Goal: Task Accomplishment & Management: Manage account settings

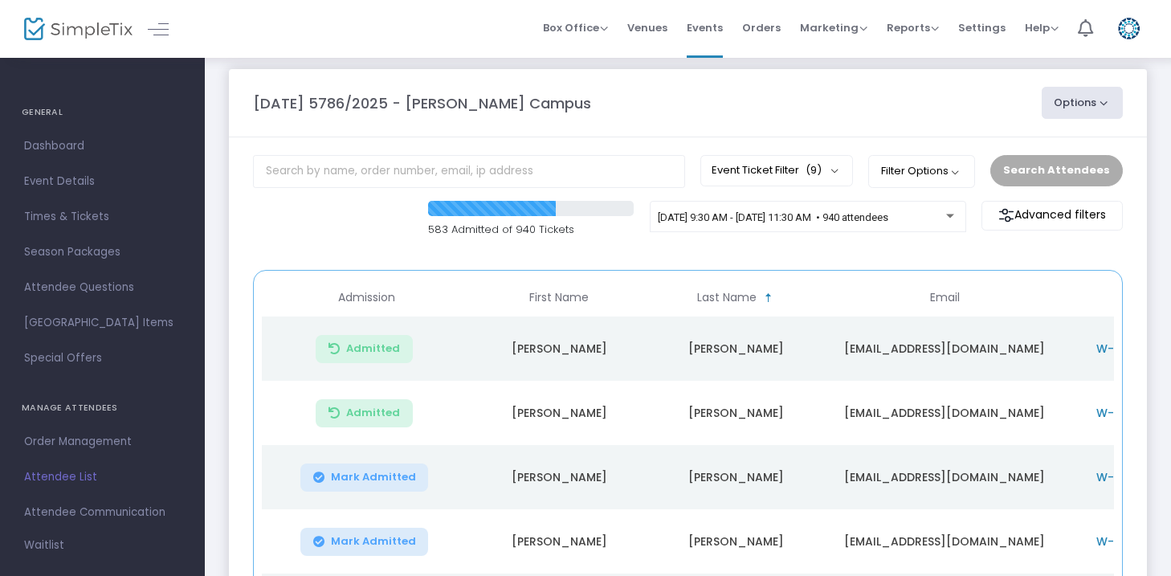
scroll to position [13, 0]
click at [1075, 219] on m-button "Advanced filters" at bounding box center [1052, 214] width 141 height 30
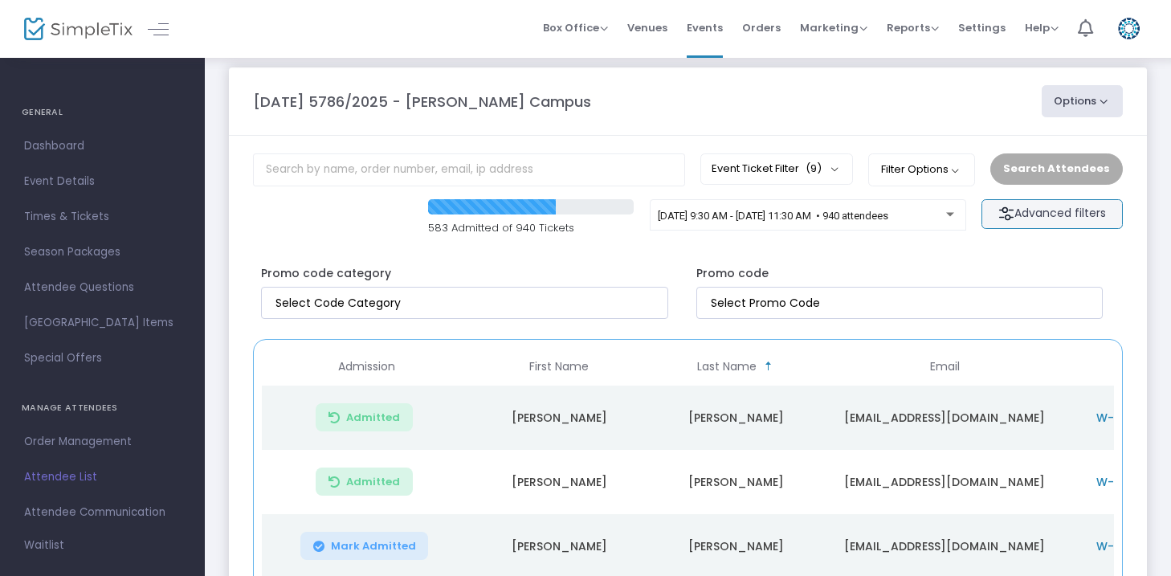
click at [1075, 219] on m-button "Advanced filters" at bounding box center [1052, 214] width 141 height 30
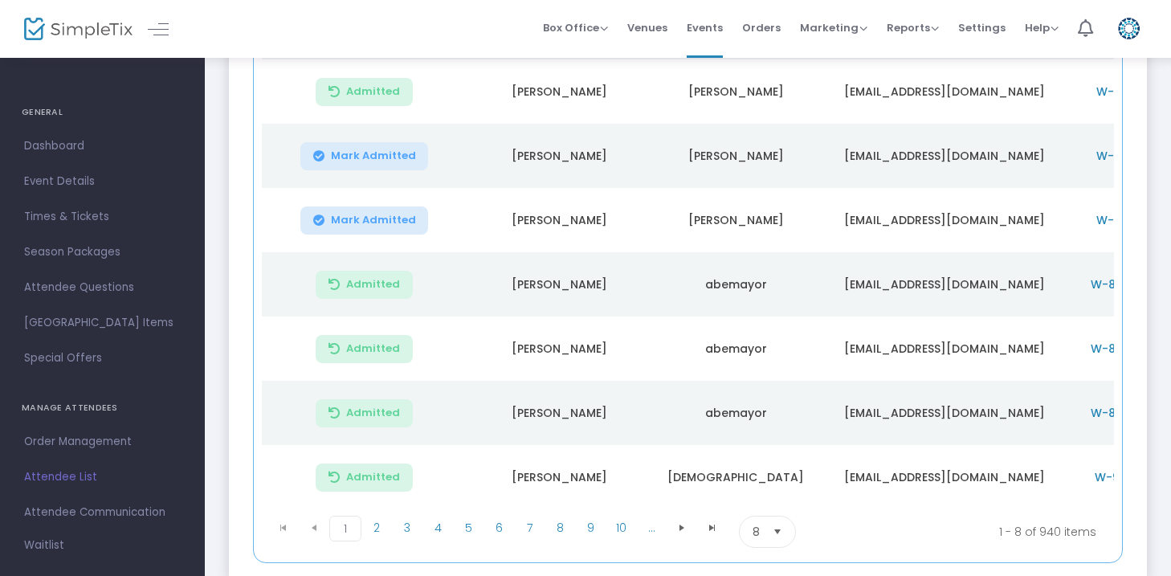
scroll to position [447, 0]
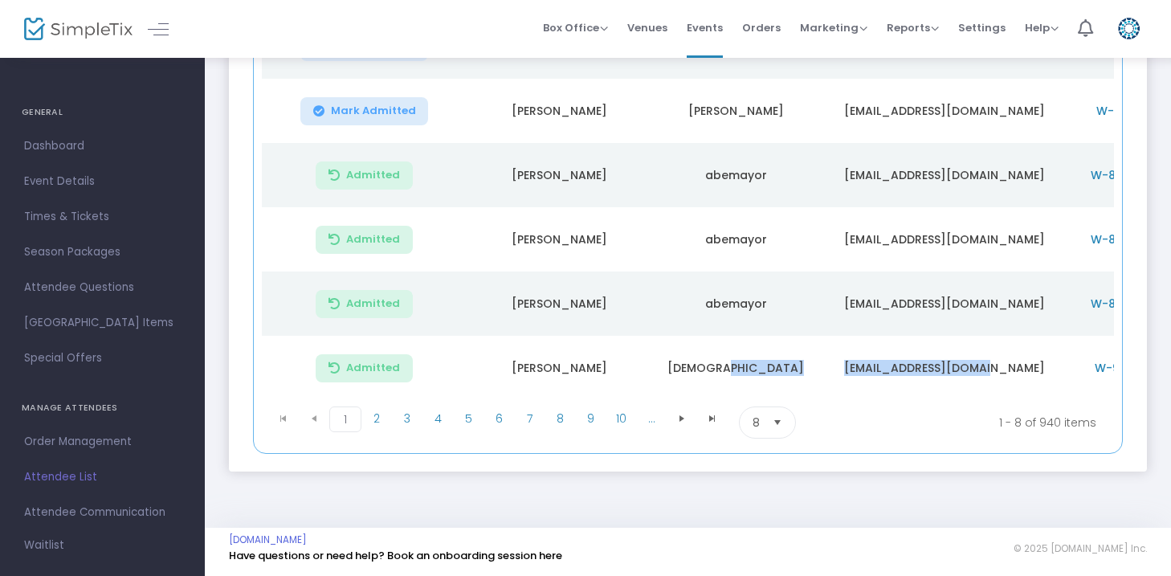
drag, startPoint x: 713, startPoint y: 394, endPoint x: 1013, endPoint y: 394, distance: 300.5
click at [1013, 394] on tr "Admitted [PERSON_NAME] [EMAIL_ADDRESS][DOMAIN_NAME] W-9F39B0A8-1 Member Adult -…" at bounding box center [824, 368] width 1125 height 64
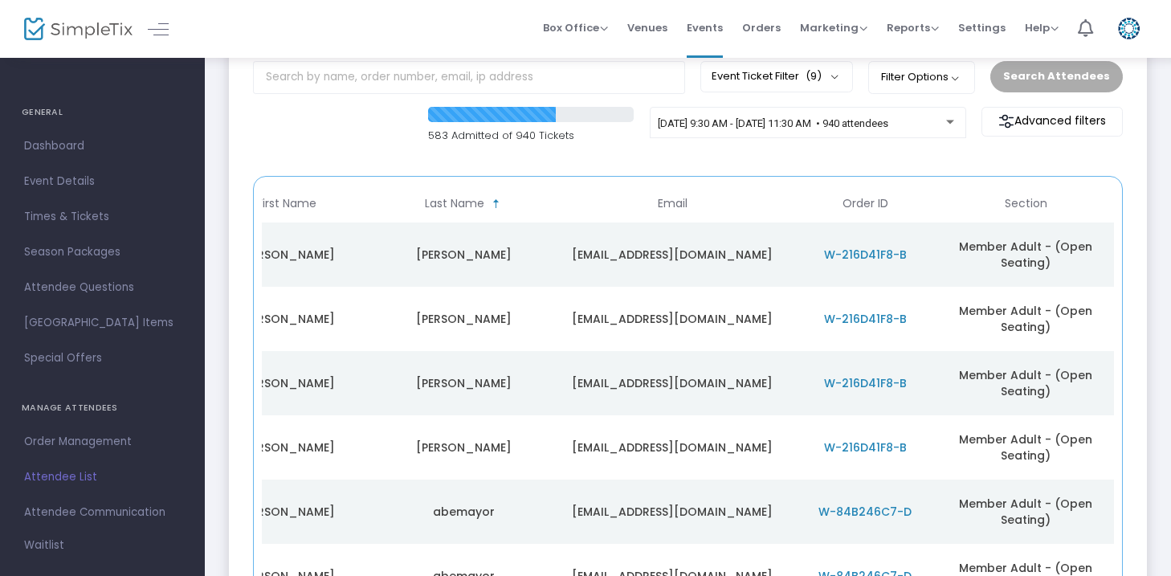
scroll to position [0, 0]
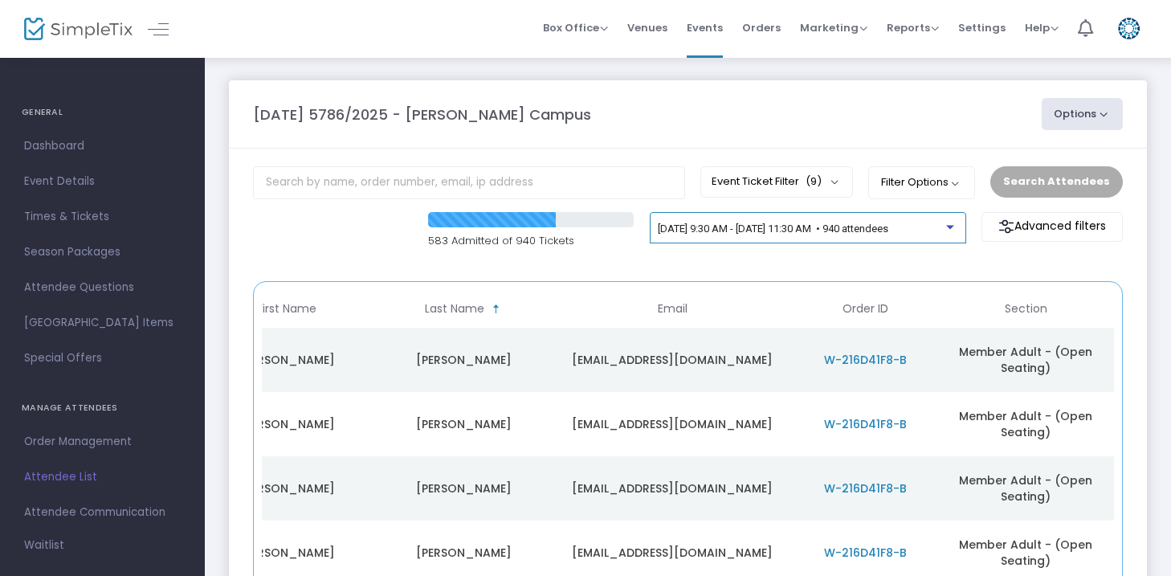
click at [744, 232] on span "[DATE] 9:30 AM - [DATE] 11:30 AM • 940 attendees" at bounding box center [773, 229] width 231 height 12
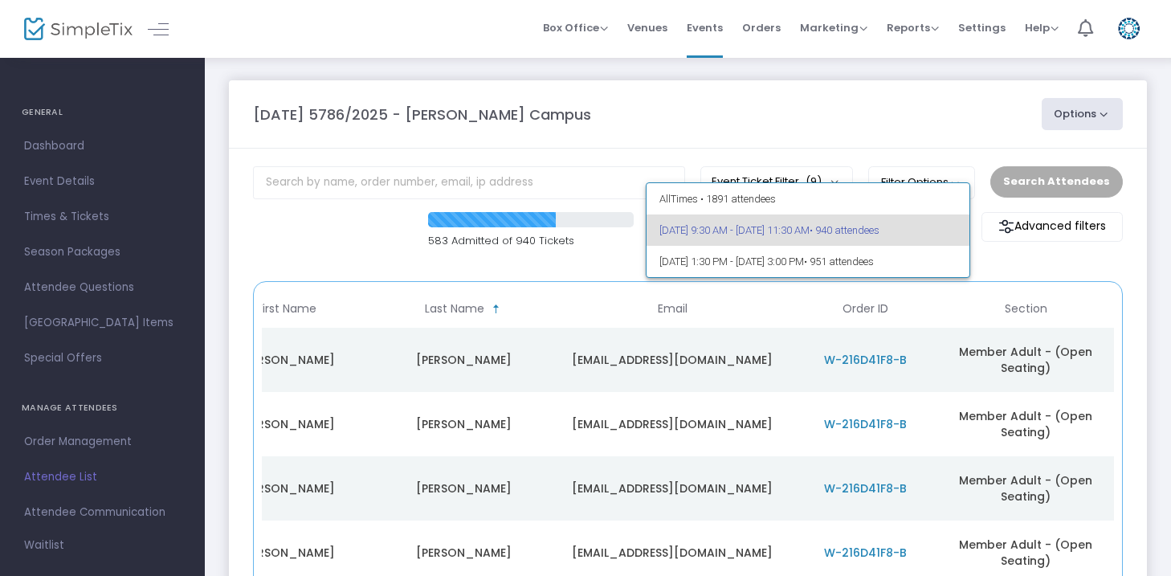
click at [689, 229] on span "[DATE] 9:30 AM - [DATE] 11:30 AM • 940 attendees" at bounding box center [809, 229] width 298 height 31
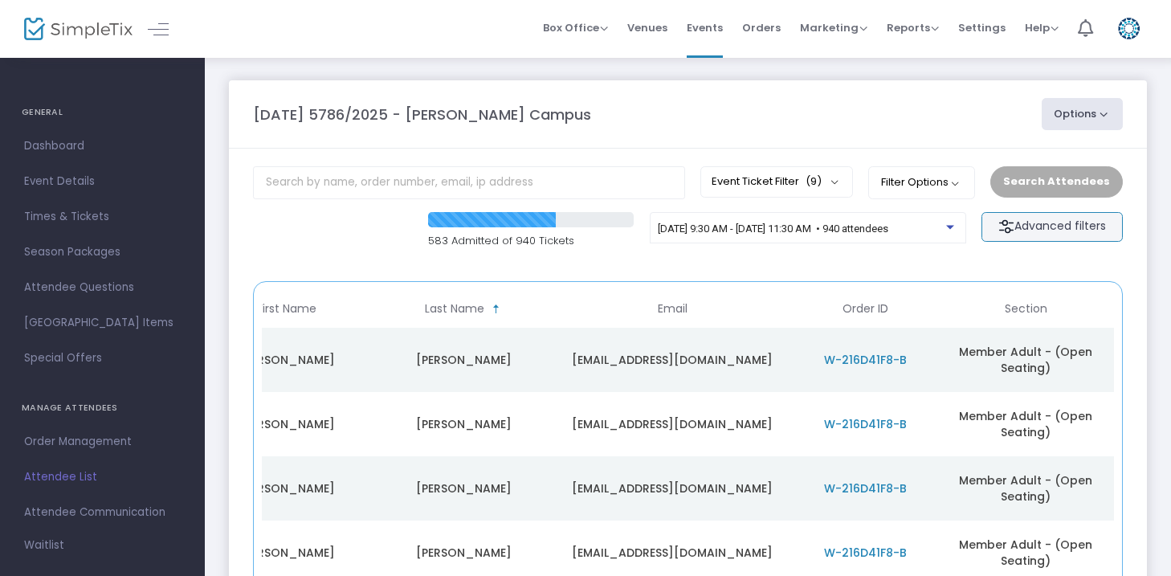
click at [1047, 228] on m-button "Advanced filters" at bounding box center [1052, 227] width 141 height 30
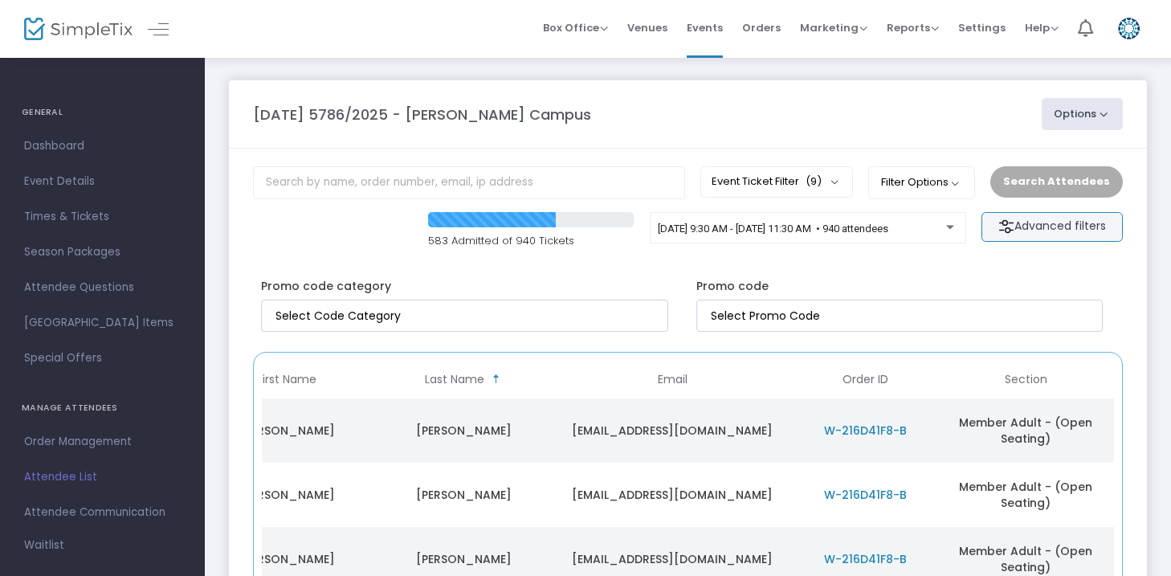
click at [1059, 231] on m-button "Advanced filters" at bounding box center [1052, 227] width 141 height 30
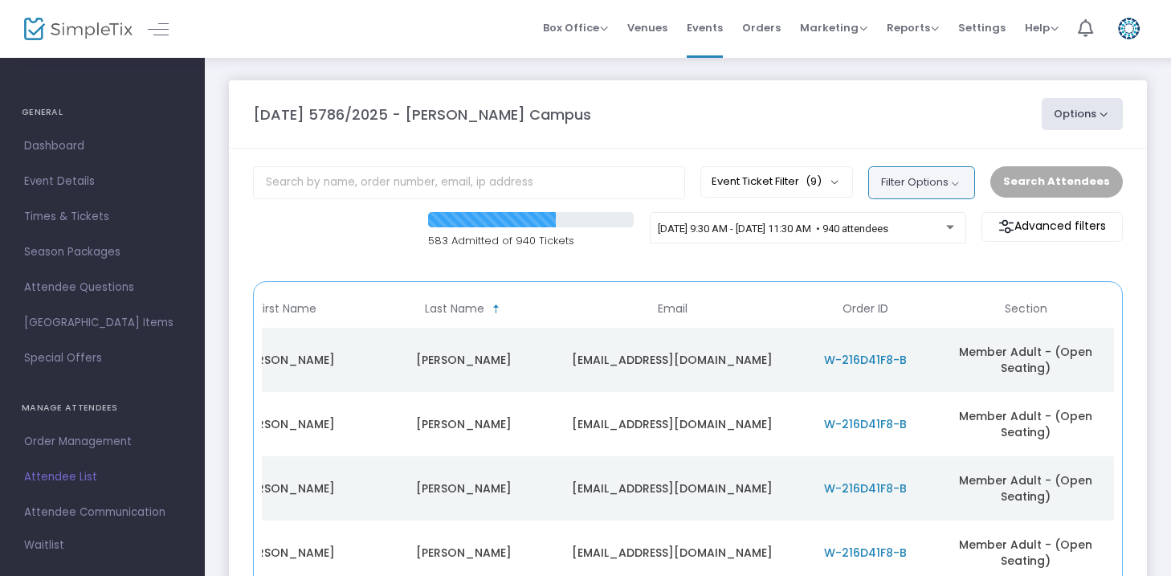
click at [922, 181] on button "Filter Options" at bounding box center [921, 182] width 107 height 32
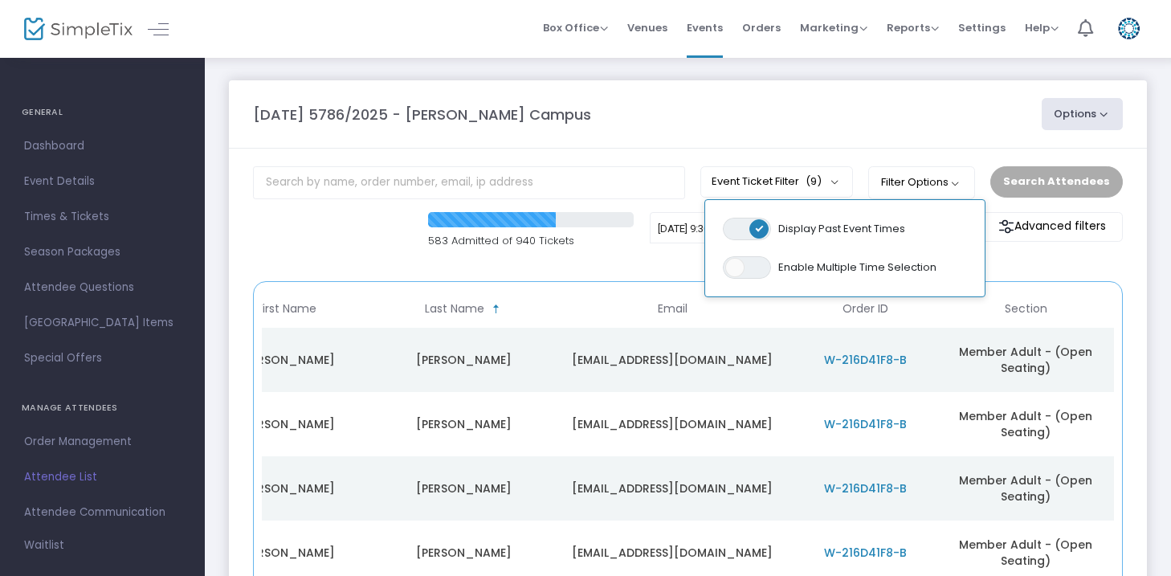
click at [909, 123] on div "[DATE] 5786/2025 - [PERSON_NAME] Campus" at bounding box center [639, 115] width 789 height 22
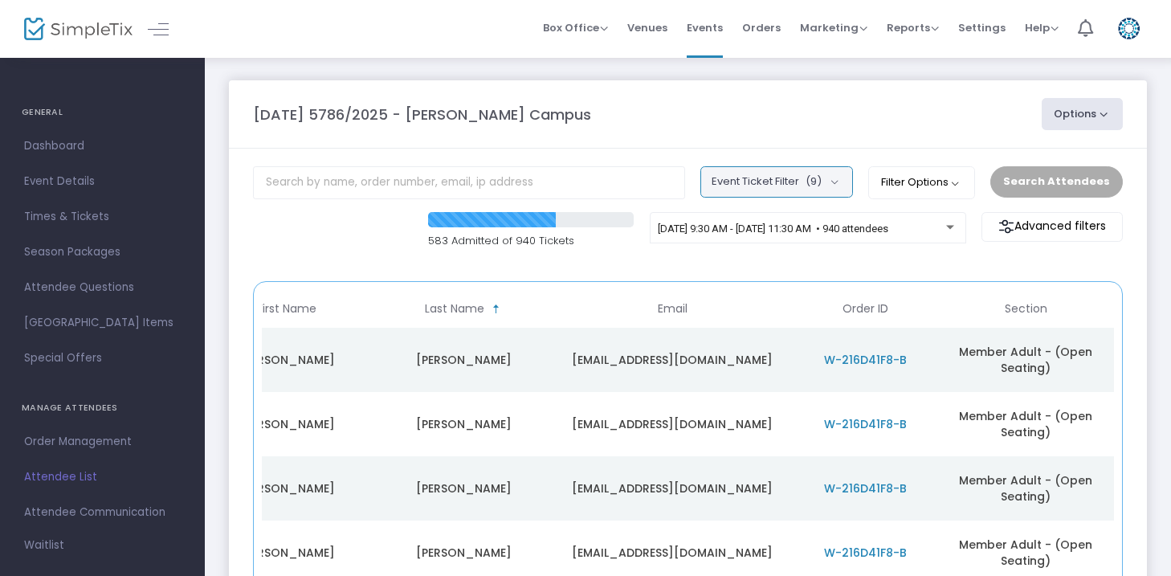
click at [822, 175] on span "(9)" at bounding box center [814, 181] width 16 height 13
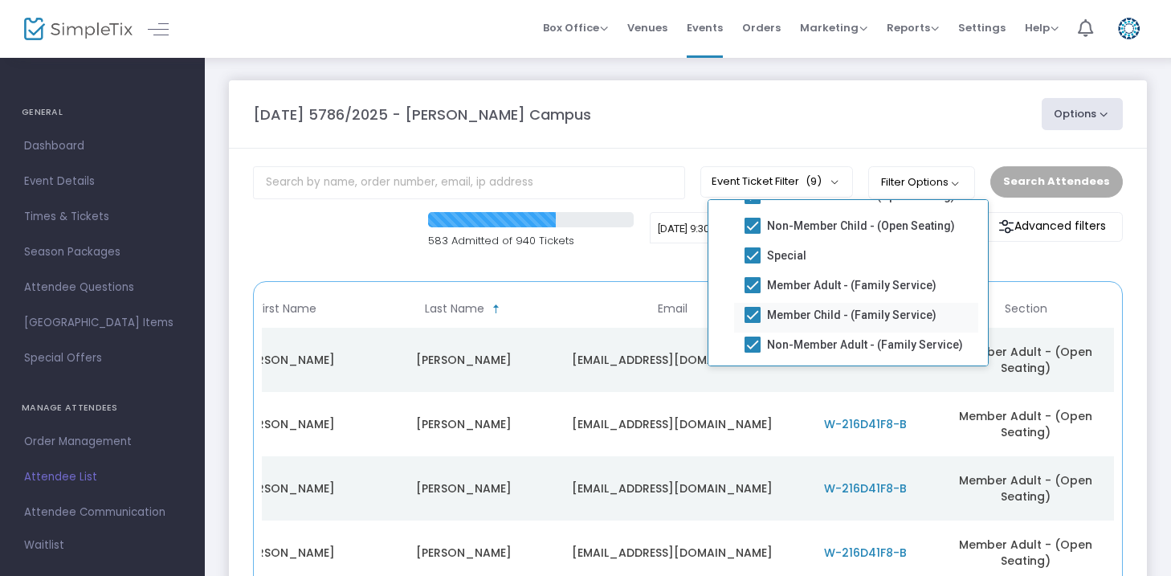
scroll to position [173, 0]
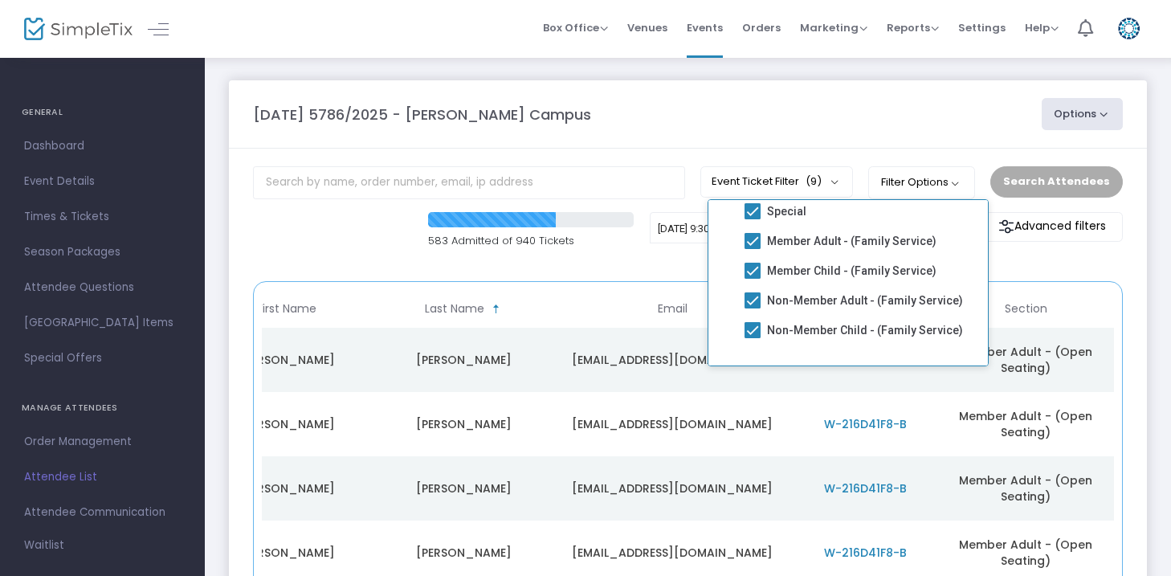
click at [868, 121] on div "[DATE] 5786/2025 - [PERSON_NAME] Campus" at bounding box center [639, 115] width 789 height 22
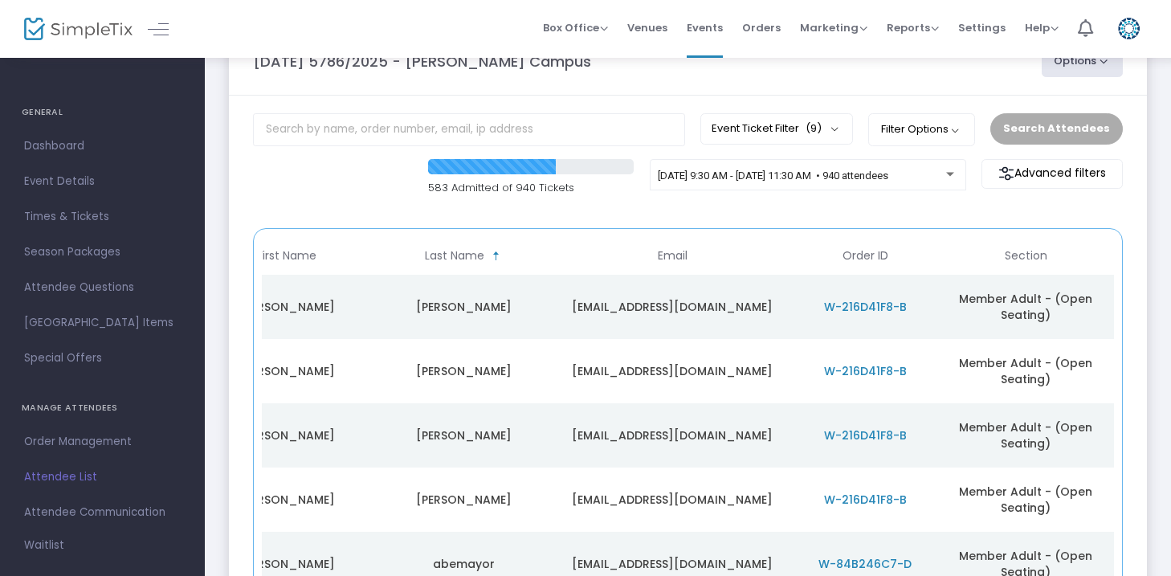
scroll to position [0, 0]
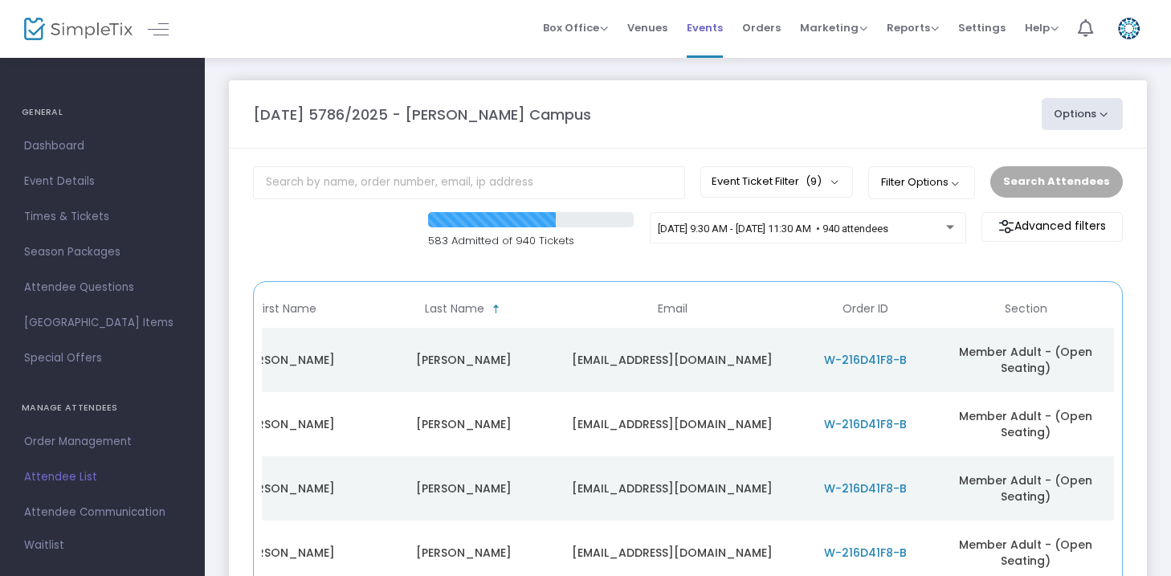
click at [703, 24] on span "Events" at bounding box center [705, 27] width 36 height 41
